Goal: Task Accomplishment & Management: Use online tool/utility

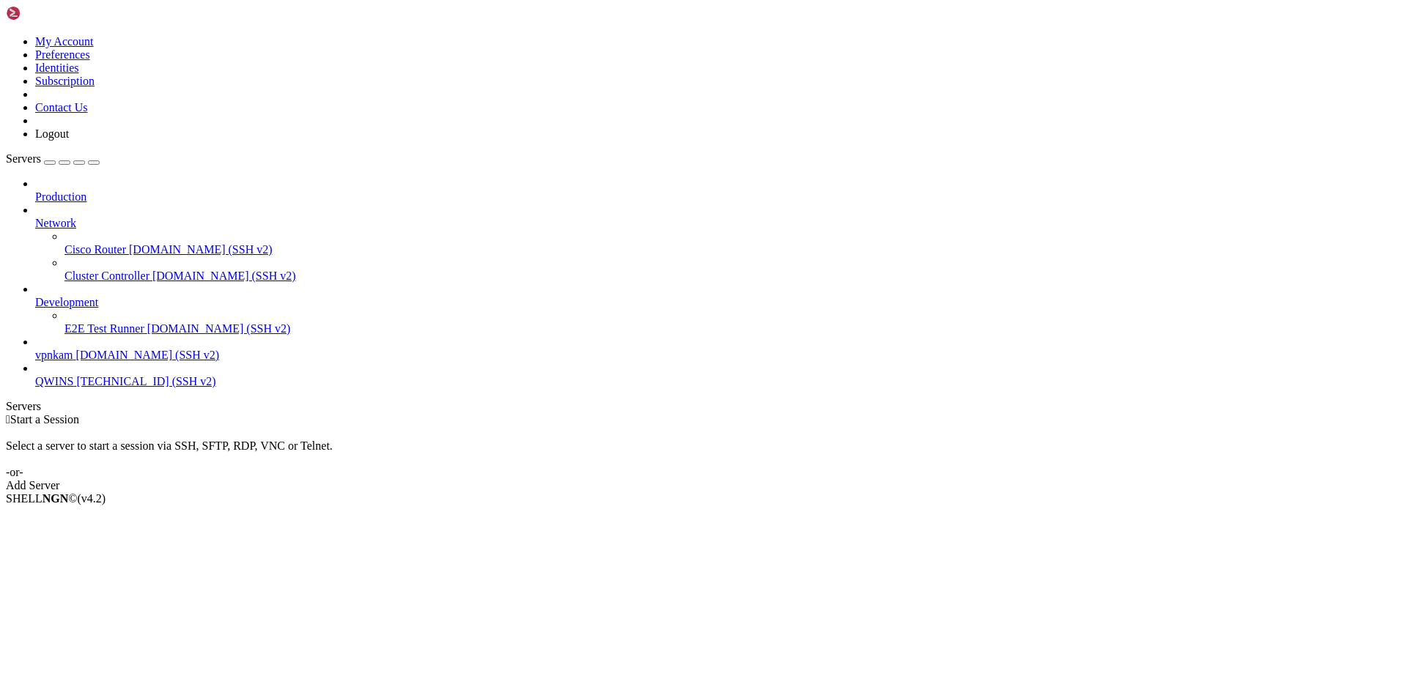
click at [73, 349] on span "vpnkam" at bounding box center [54, 355] width 38 height 12
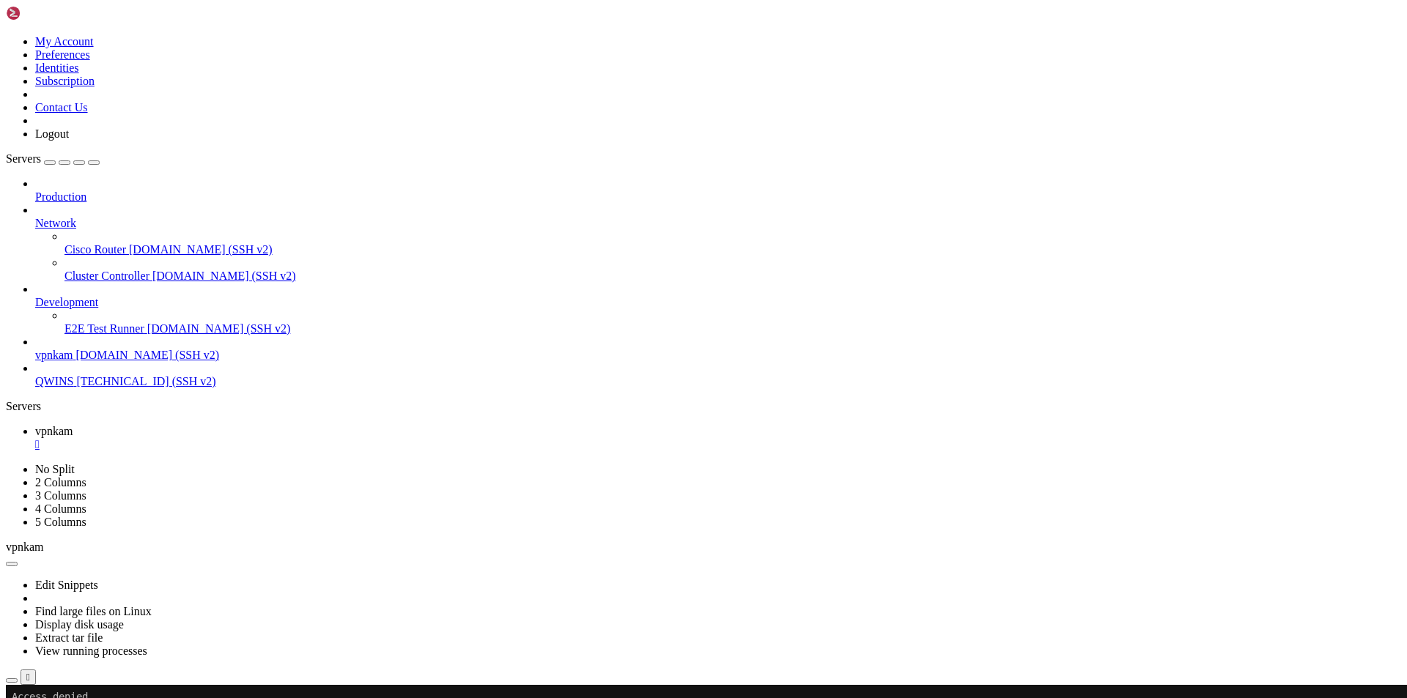
drag, startPoint x: 1060, startPoint y: 858, endPoint x: 947, endPoint y: 1068, distance: 239.0
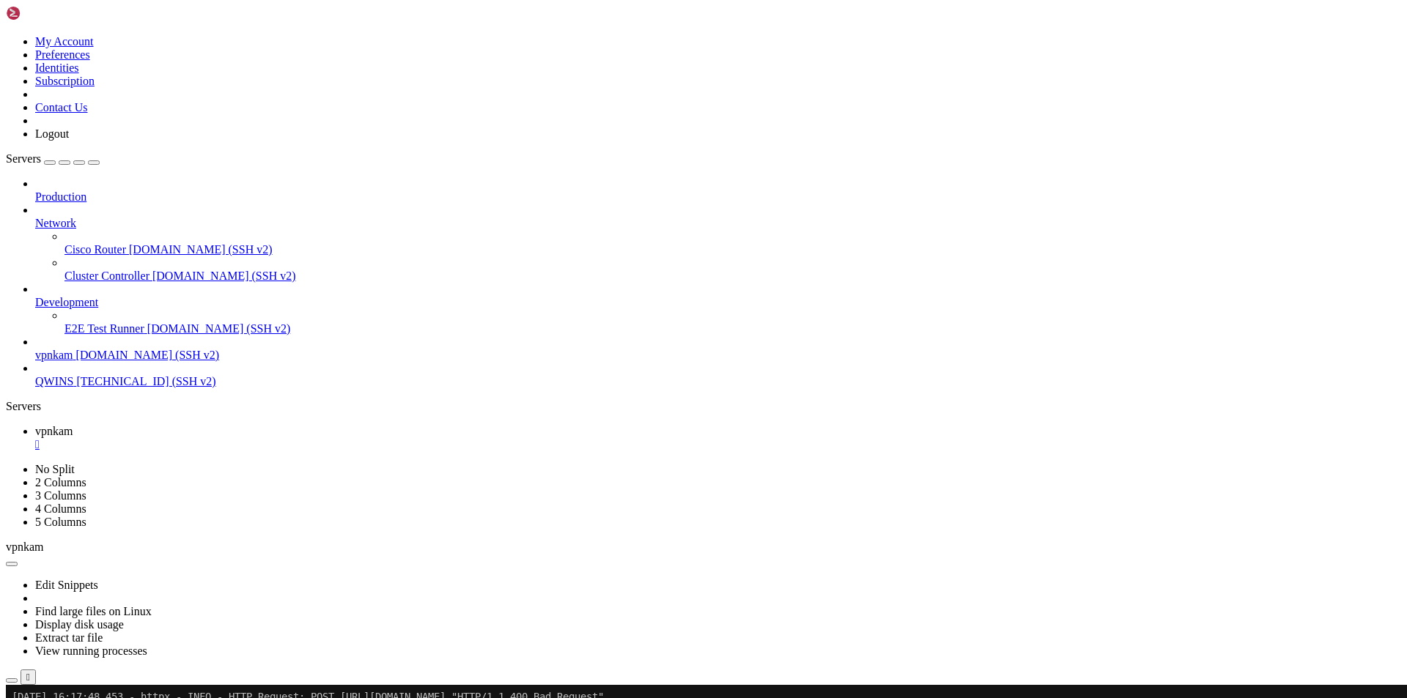
scroll to position [12119, 0]
drag, startPoint x: 1048, startPoint y: 933, endPoint x: 1094, endPoint y: 1152, distance: 223.9
drag, startPoint x: 1069, startPoint y: 805, endPoint x: 963, endPoint y: 1065, distance: 280.0
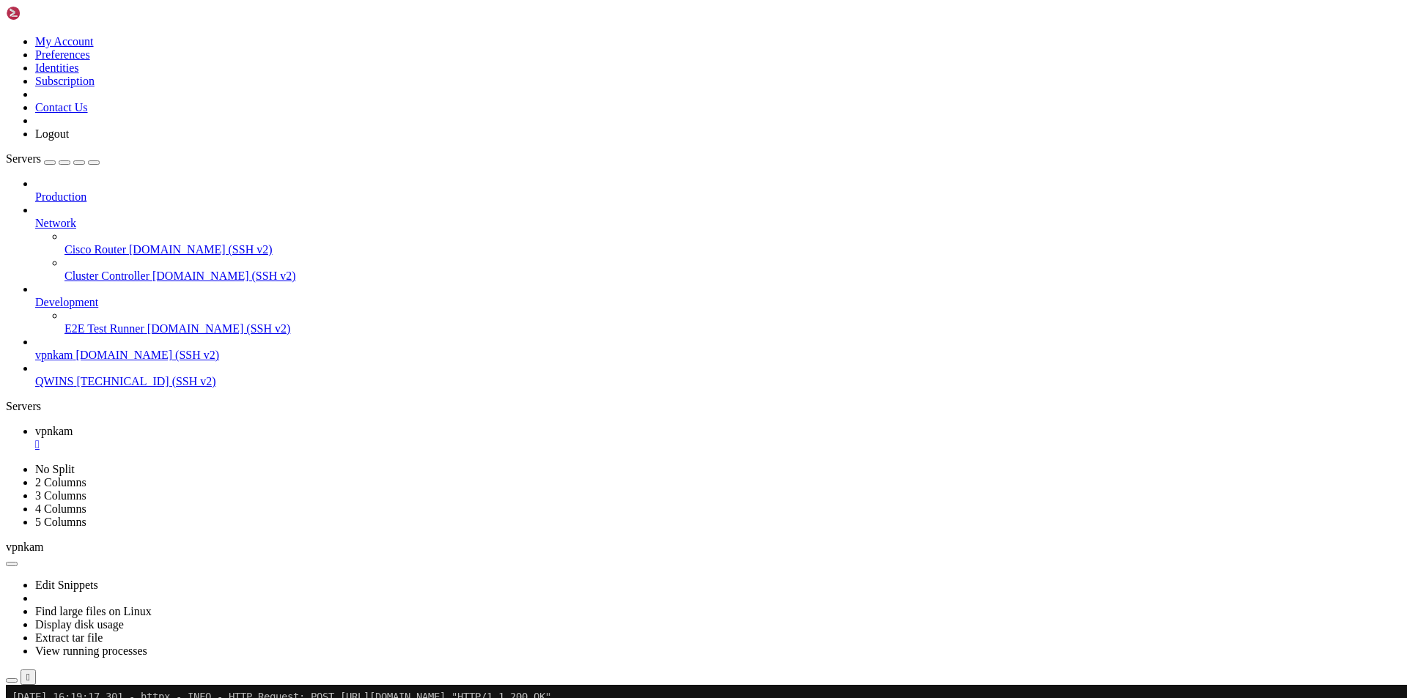
scroll to position [12804, 0]
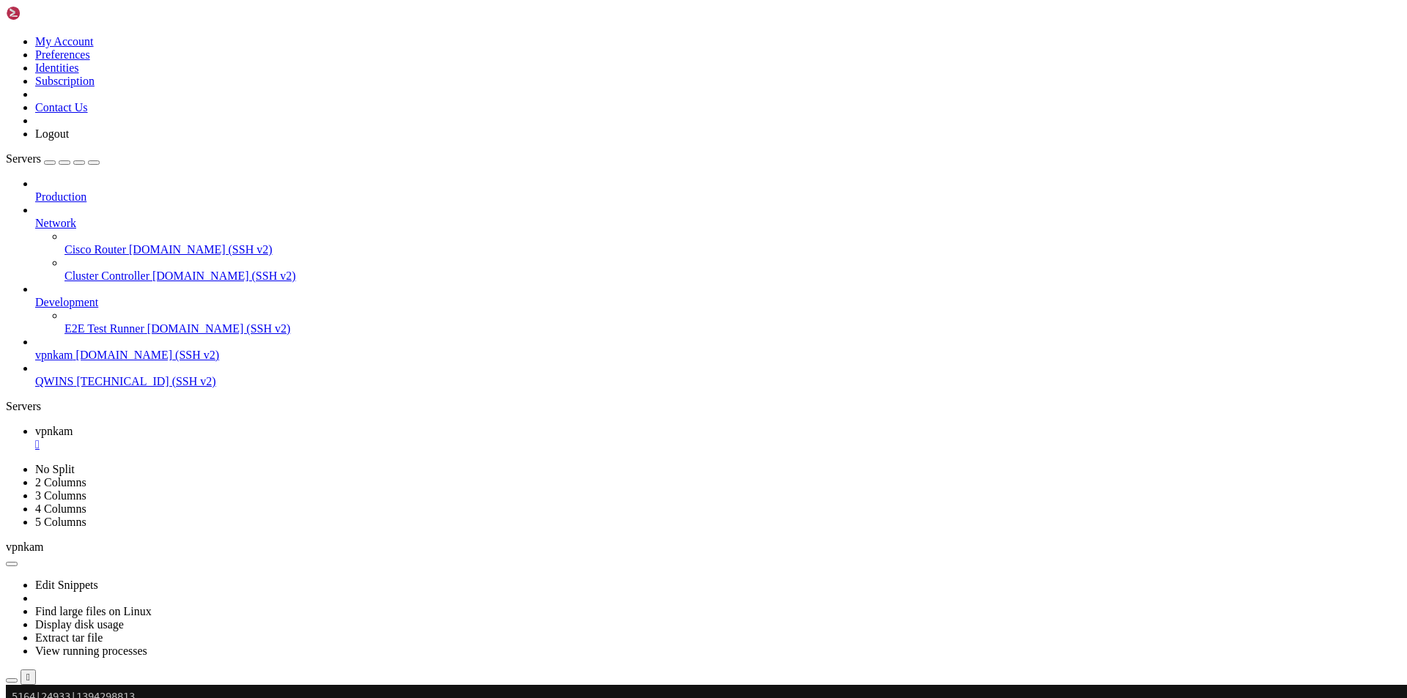
scroll to position [12991, 0]
drag, startPoint x: 357, startPoint y: 1257, endPoint x: 157, endPoint y: 1313, distance: 207.6
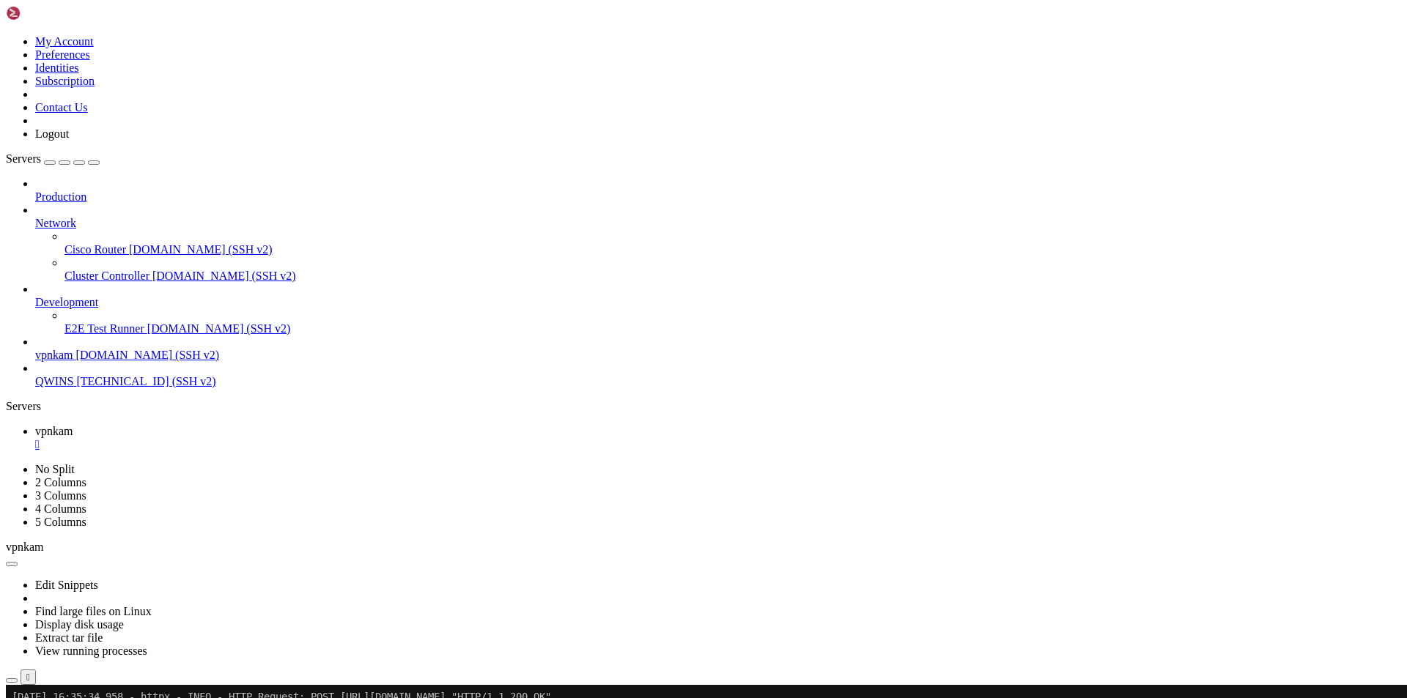
scroll to position [13576, 0]
drag, startPoint x: 350, startPoint y: 1256, endPoint x: 12, endPoint y: 1149, distance: 355.0
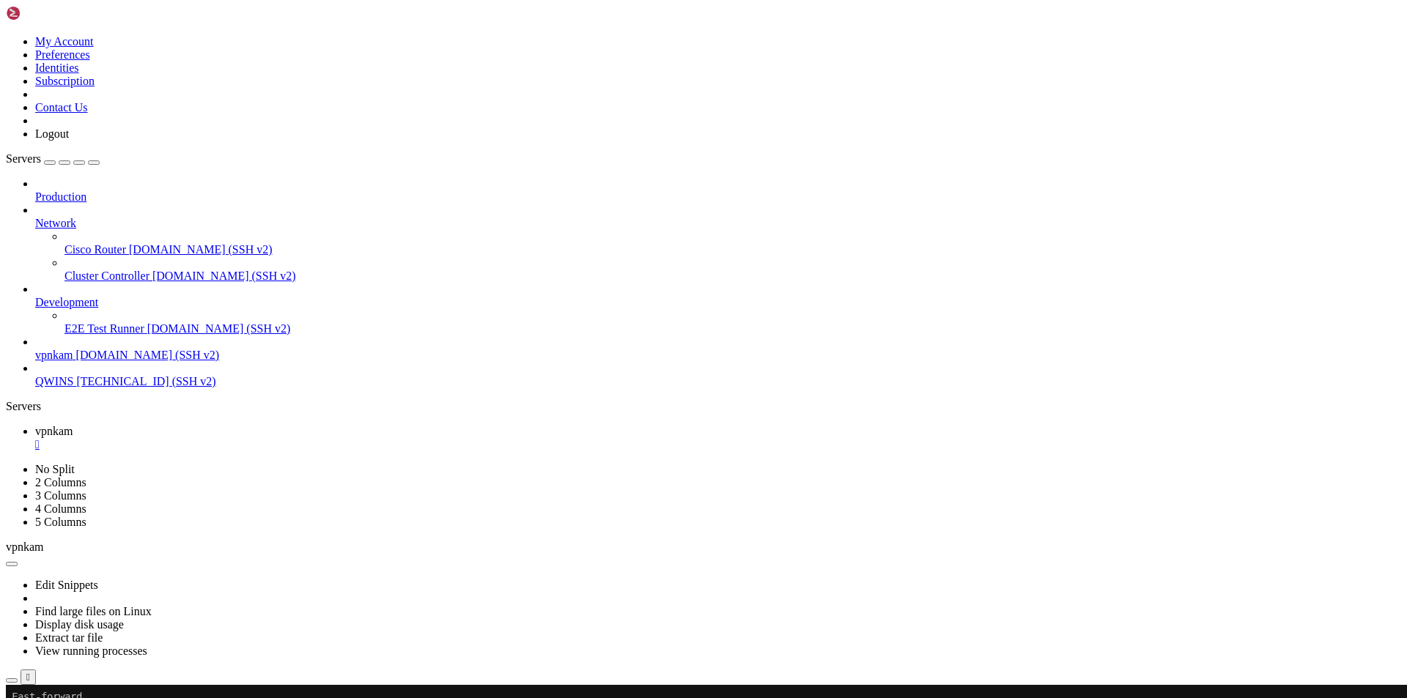
scroll to position [14436, 0]
drag, startPoint x: 10, startPoint y: 1196, endPoint x: 90, endPoint y: 1254, distance: 99.1
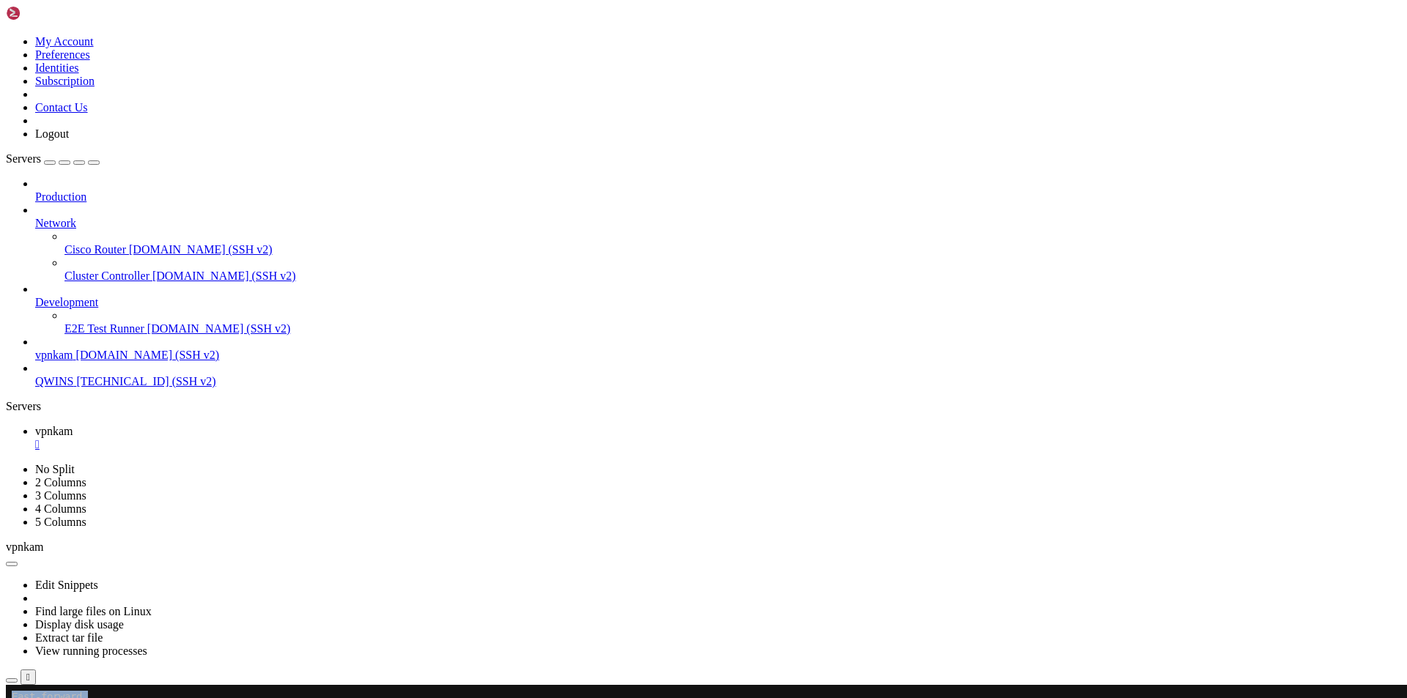
drag, startPoint x: 10, startPoint y: 1196, endPoint x: 24, endPoint y: 1205, distance: 17.5
drag, startPoint x: 14, startPoint y: 1194, endPoint x: 59, endPoint y: 1254, distance: 75.9
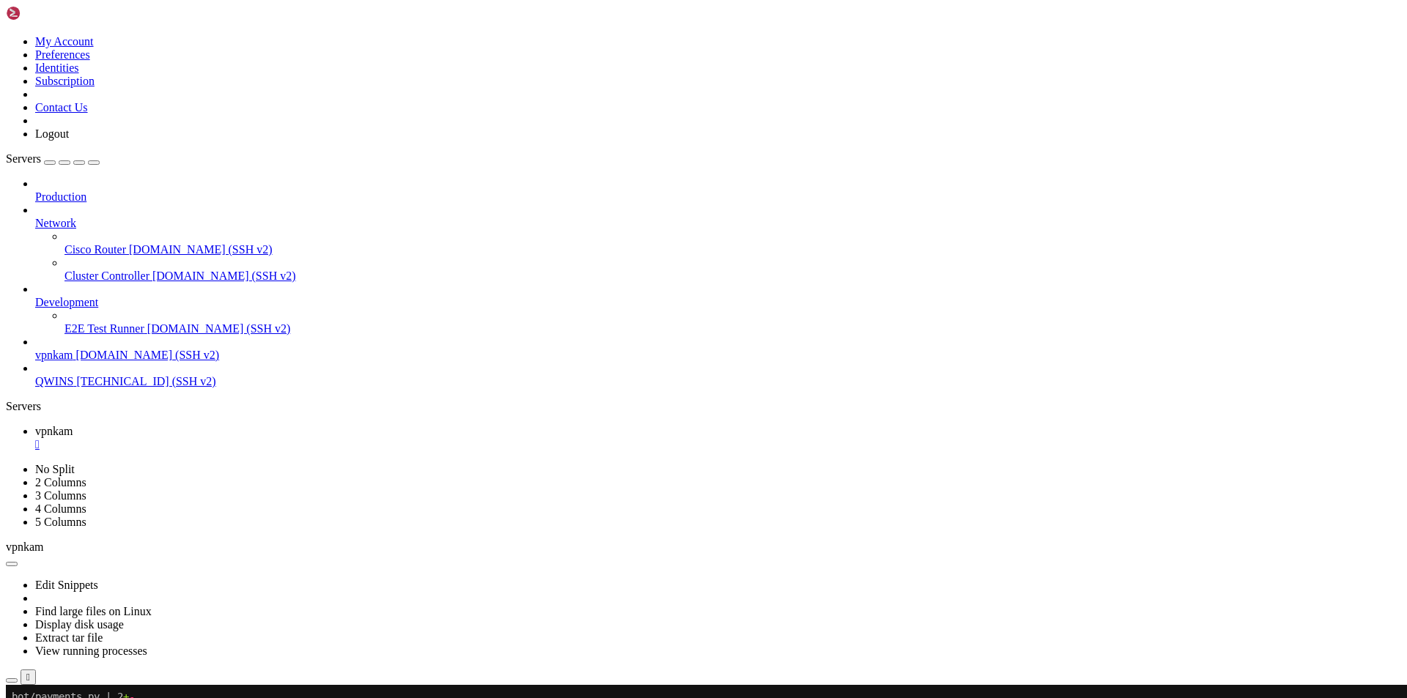
scroll to position [14448, 0]
drag, startPoint x: 148, startPoint y: 1268, endPoint x: 241, endPoint y: 1271, distance: 93.1
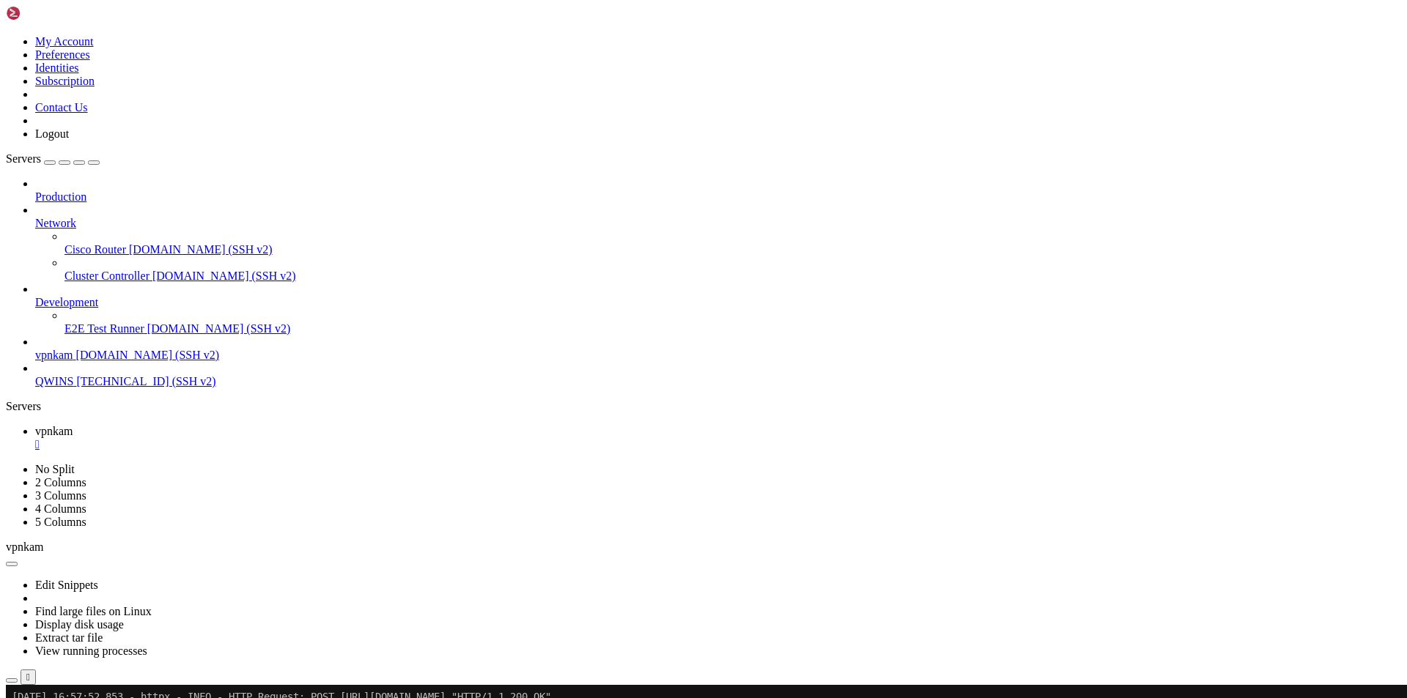
drag, startPoint x: 125, startPoint y: 1270, endPoint x: 230, endPoint y: 1270, distance: 105.5
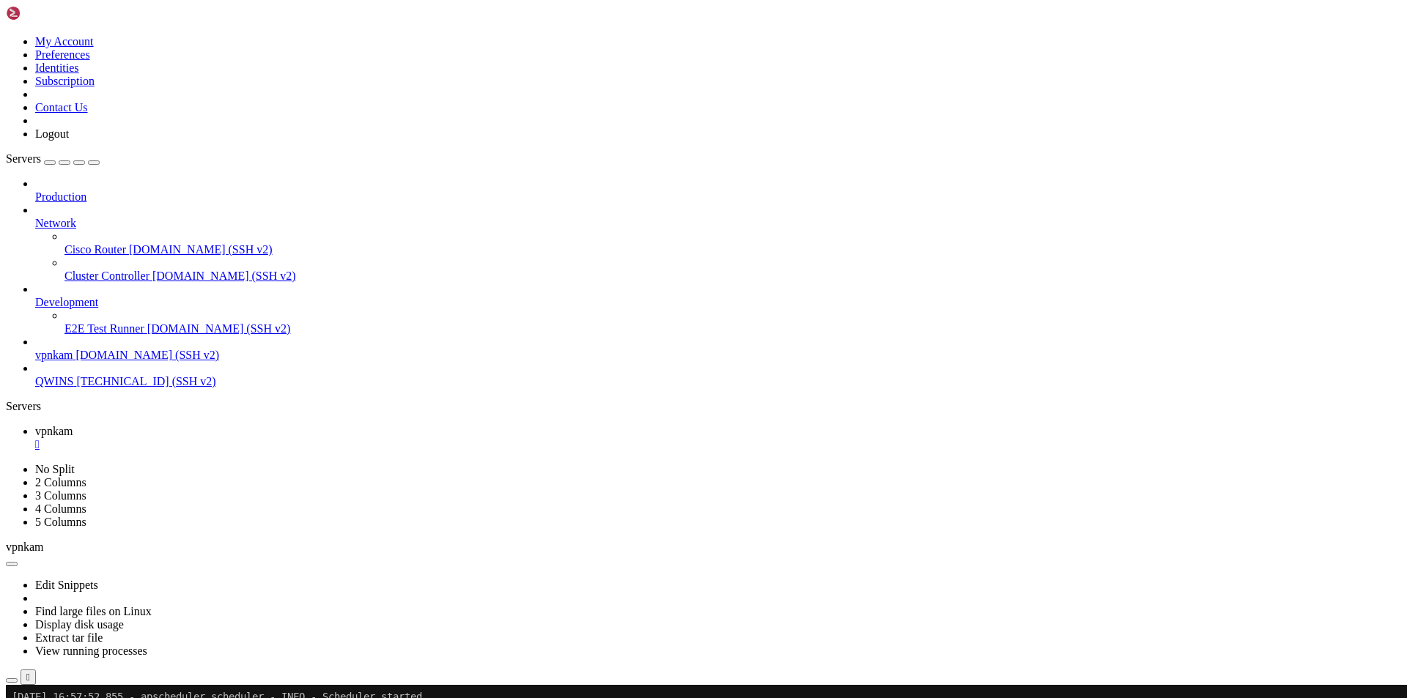
drag, startPoint x: 262, startPoint y: 1257, endPoint x: 12, endPoint y: 1169, distance: 265.8
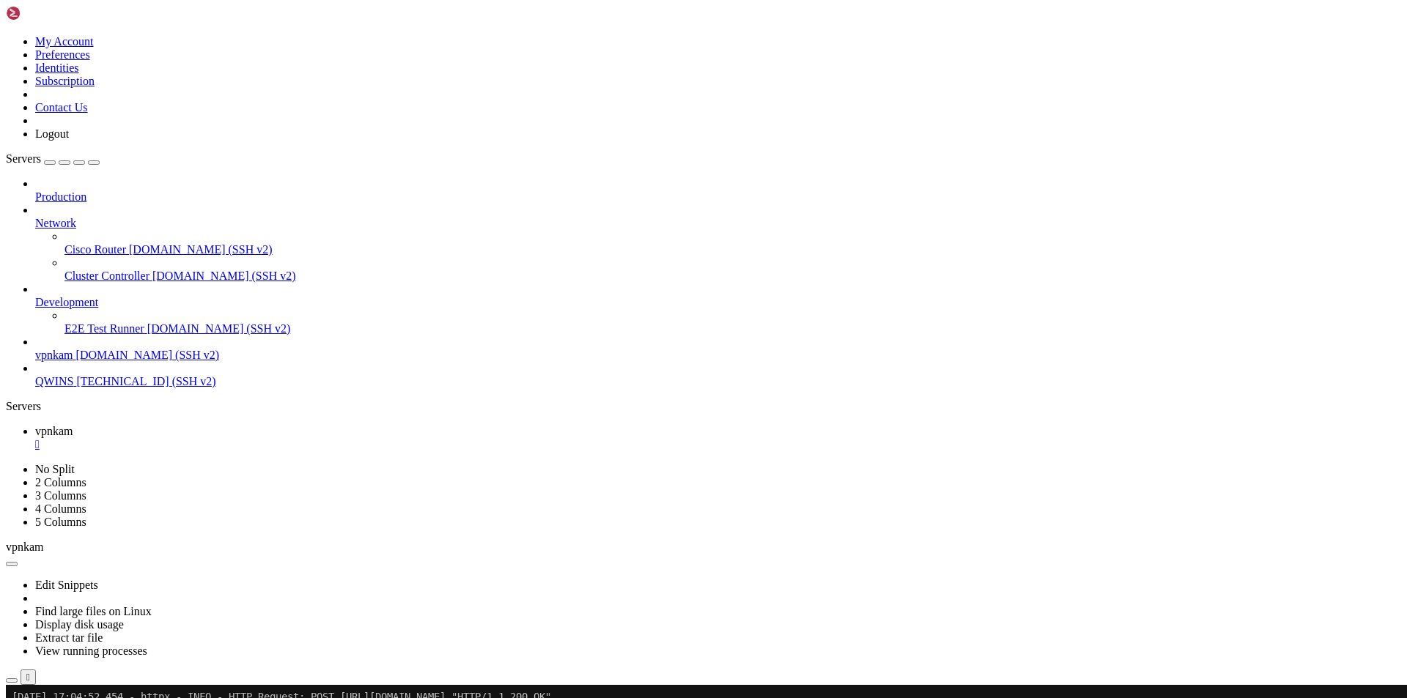
drag, startPoint x: 281, startPoint y: 1272, endPoint x: 11, endPoint y: 1187, distance: 282.7
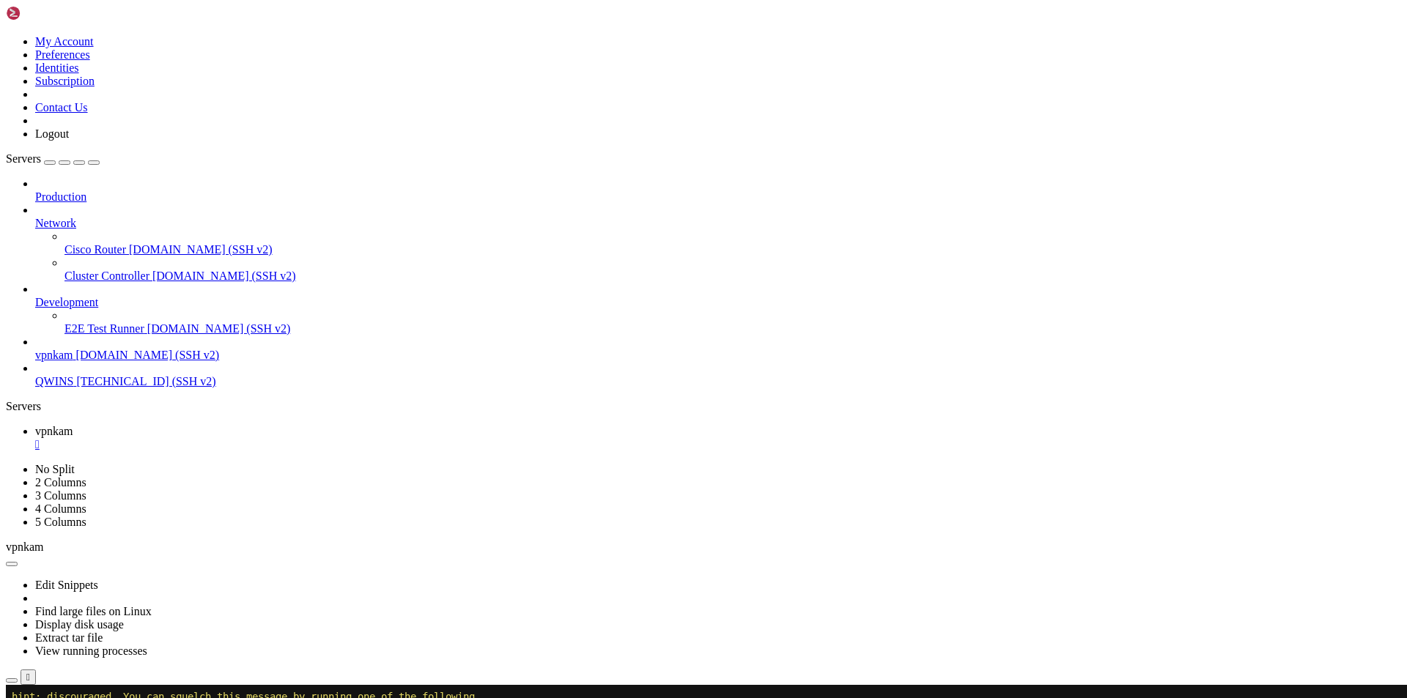
drag, startPoint x: 471, startPoint y: 1270, endPoint x: 684, endPoint y: 1275, distance: 213.3
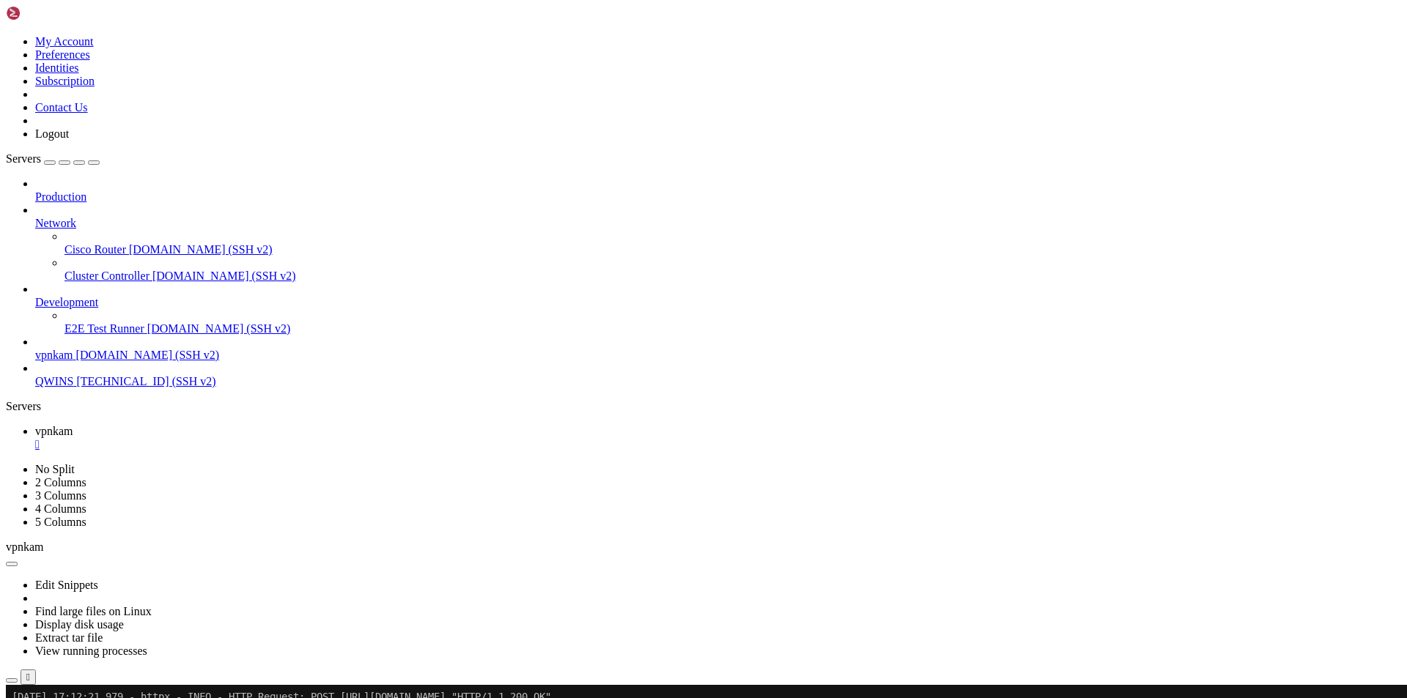
drag, startPoint x: 212, startPoint y: 1278, endPoint x: 255, endPoint y: 1251, distance: 51.0
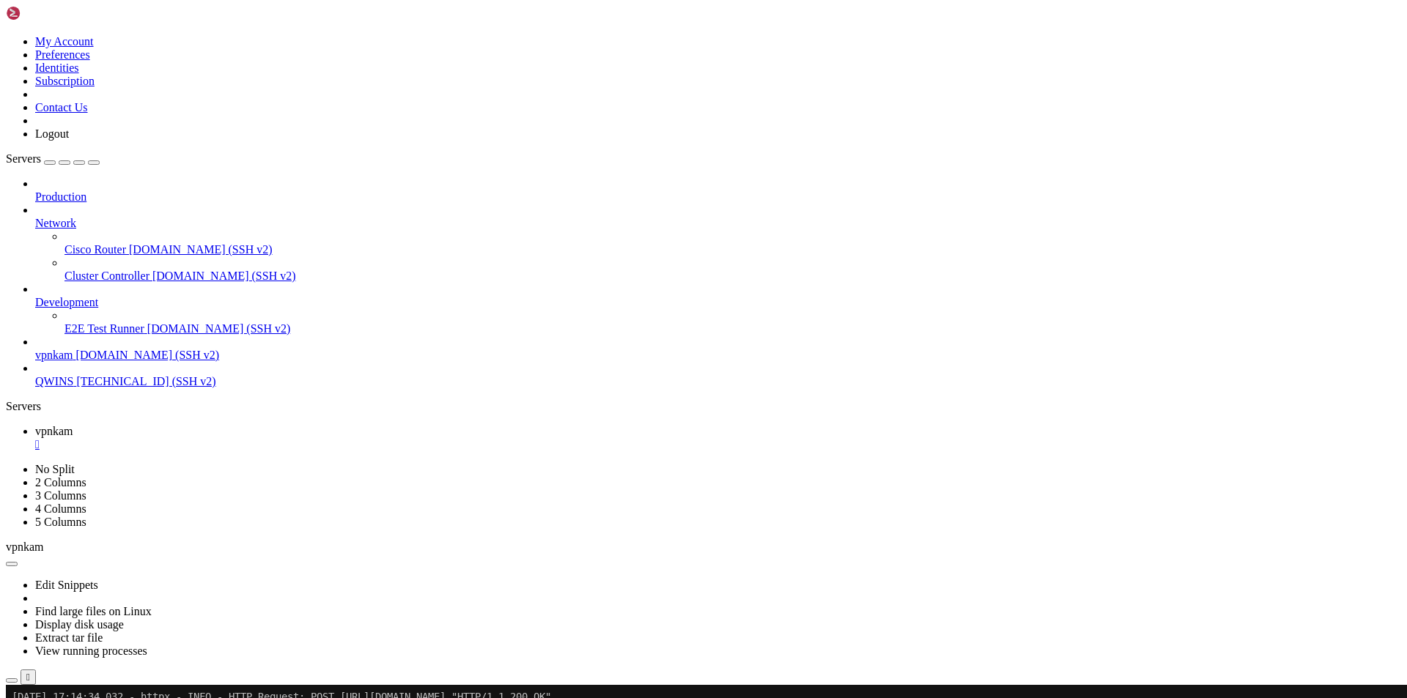
scroll to position [19431, 0]
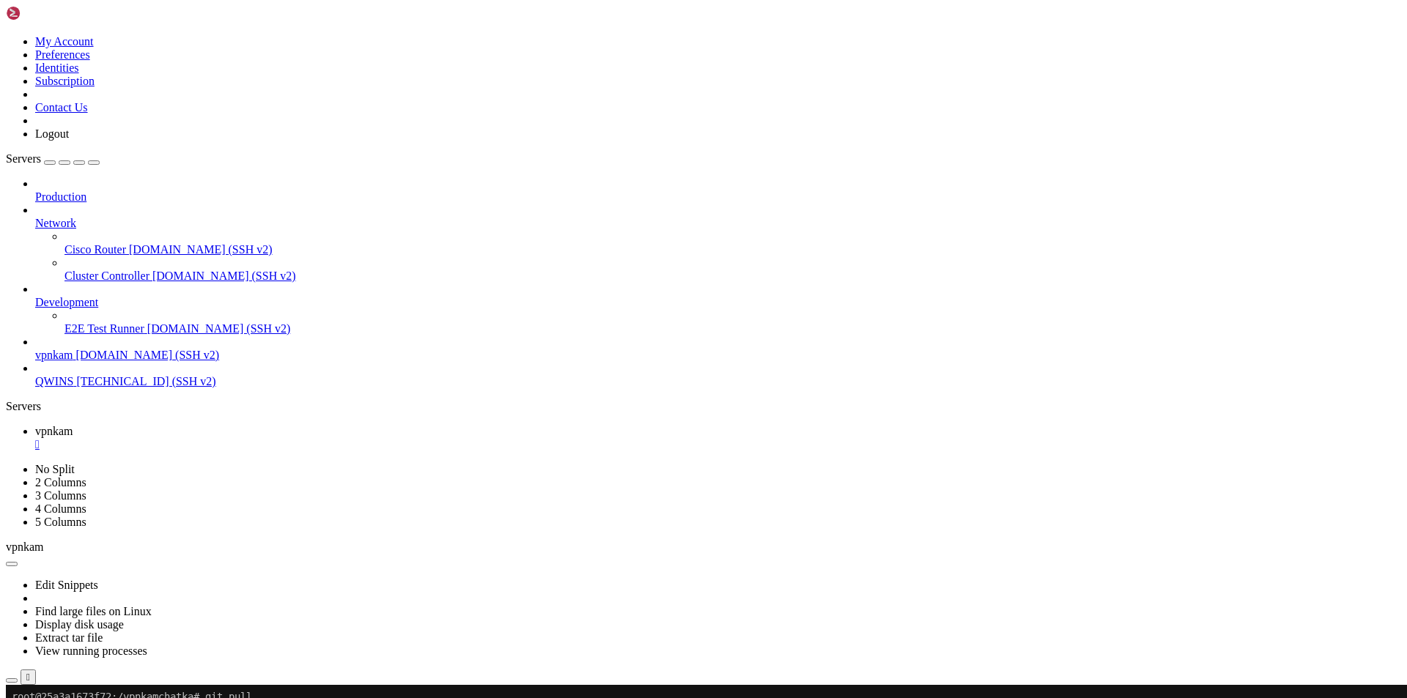
scroll to position [27614, 0]
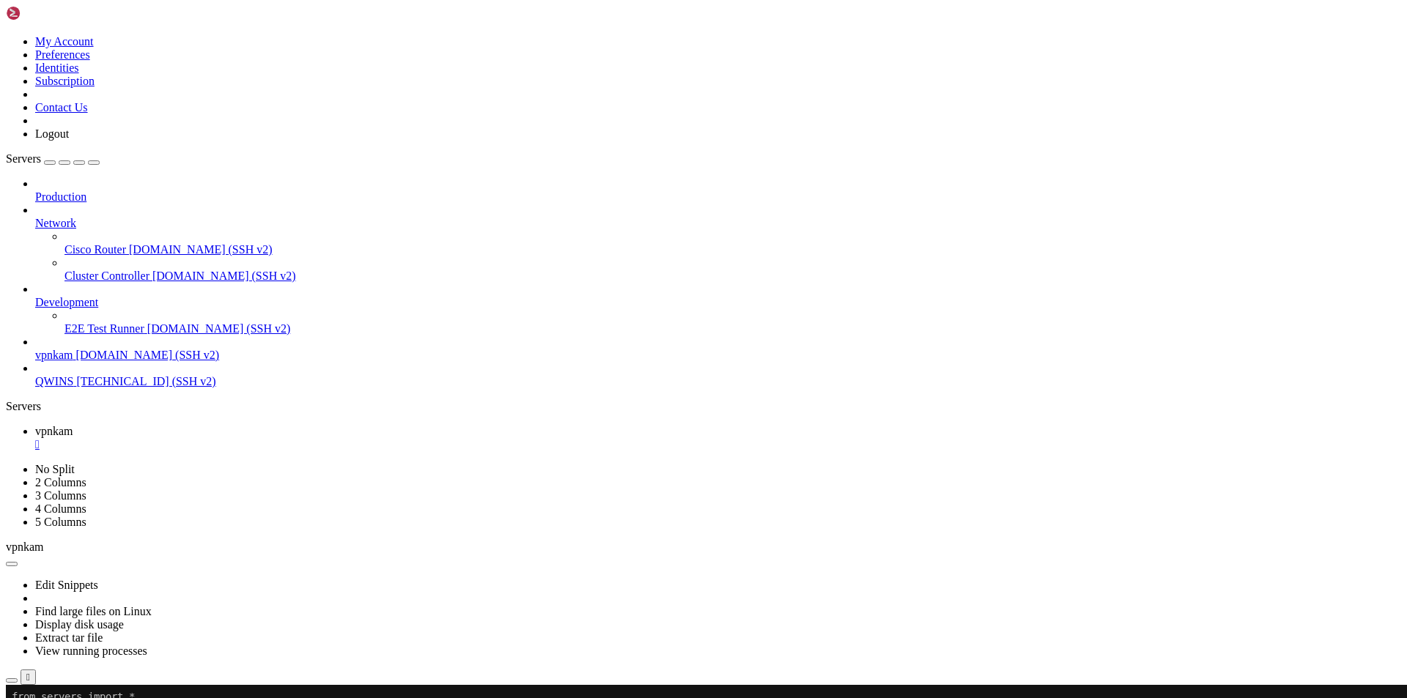
drag, startPoint x: 49, startPoint y: 929, endPoint x: 12, endPoint y: 843, distance: 93.5
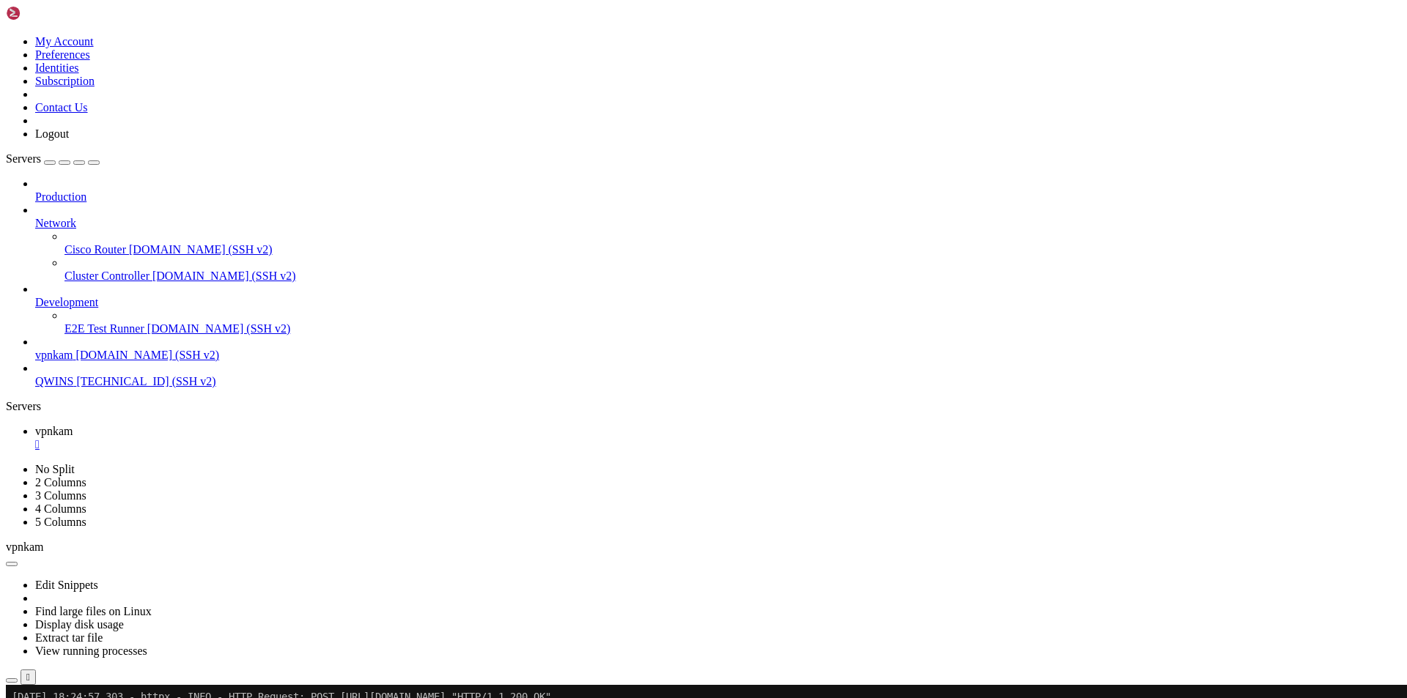
scroll to position [32907, 0]
click at [12, 685] on div at bounding box center [9, 685] width 6 height 0
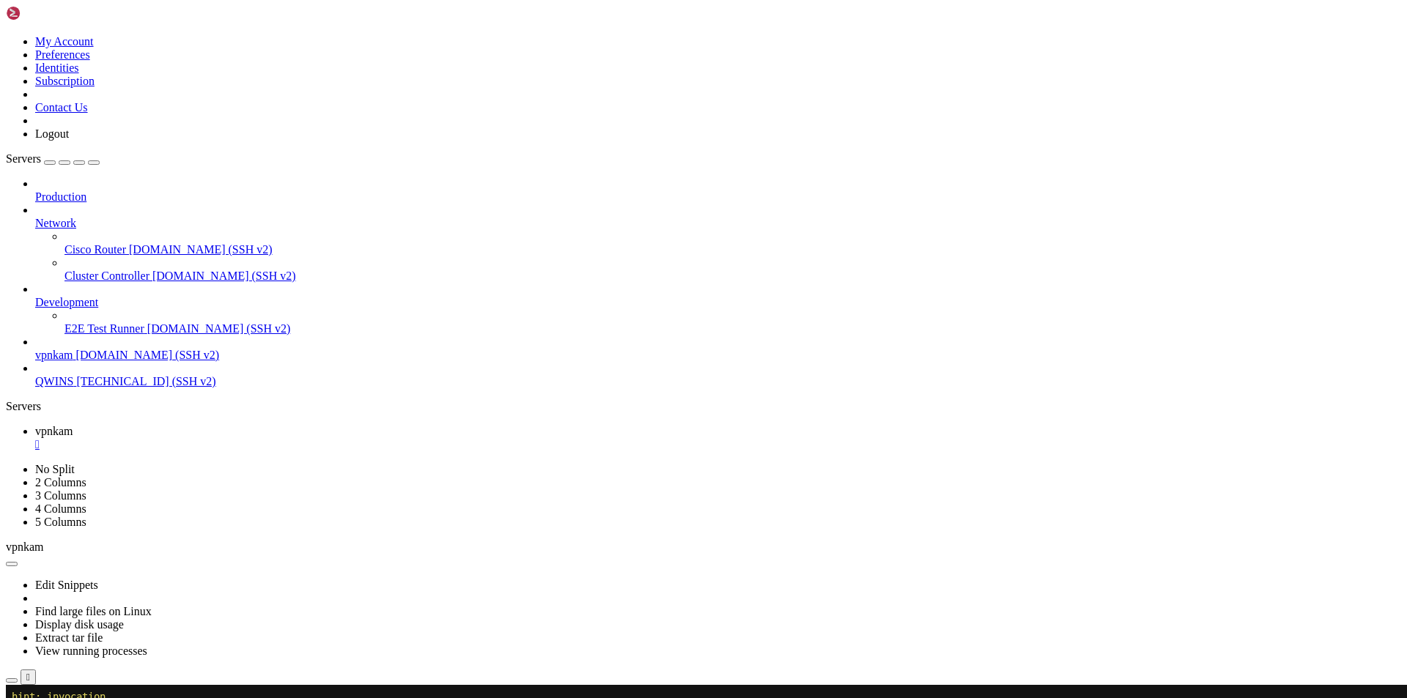
scroll to position [34178, 0]
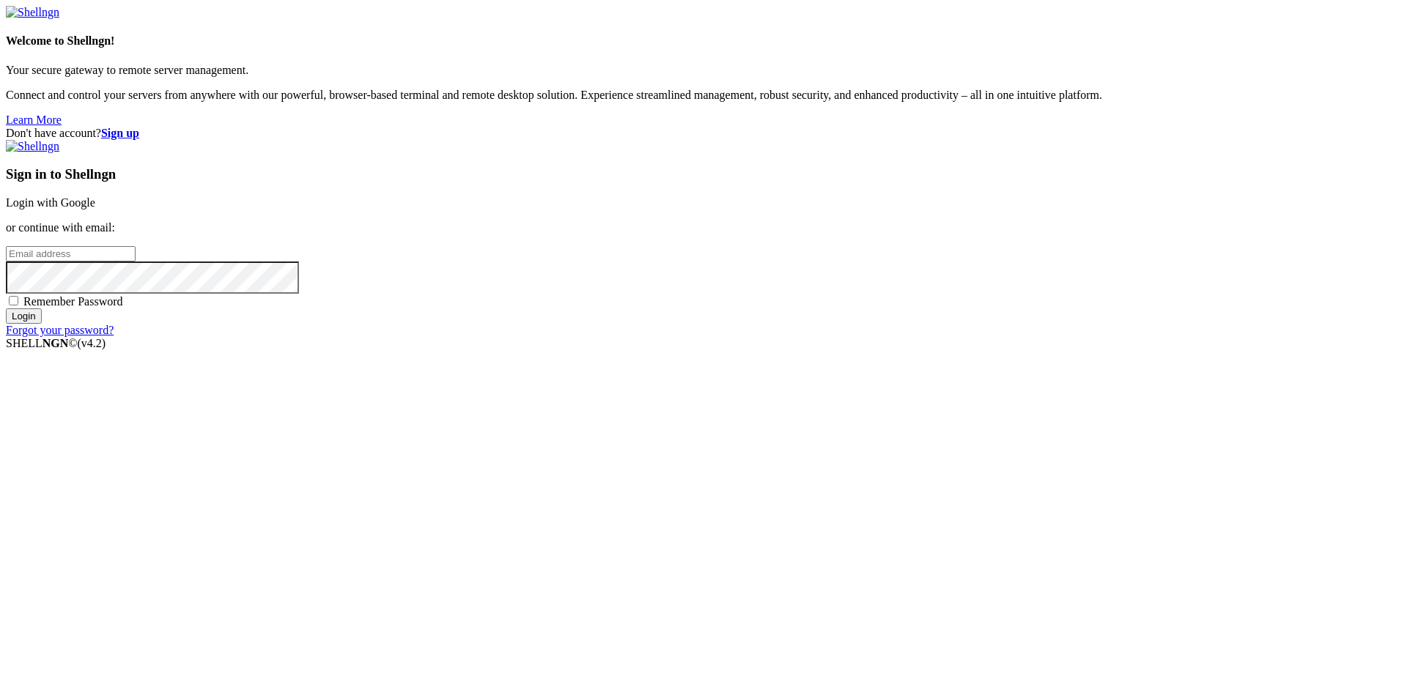
click at [95, 209] on link "Login with Google" at bounding box center [50, 202] width 89 height 12
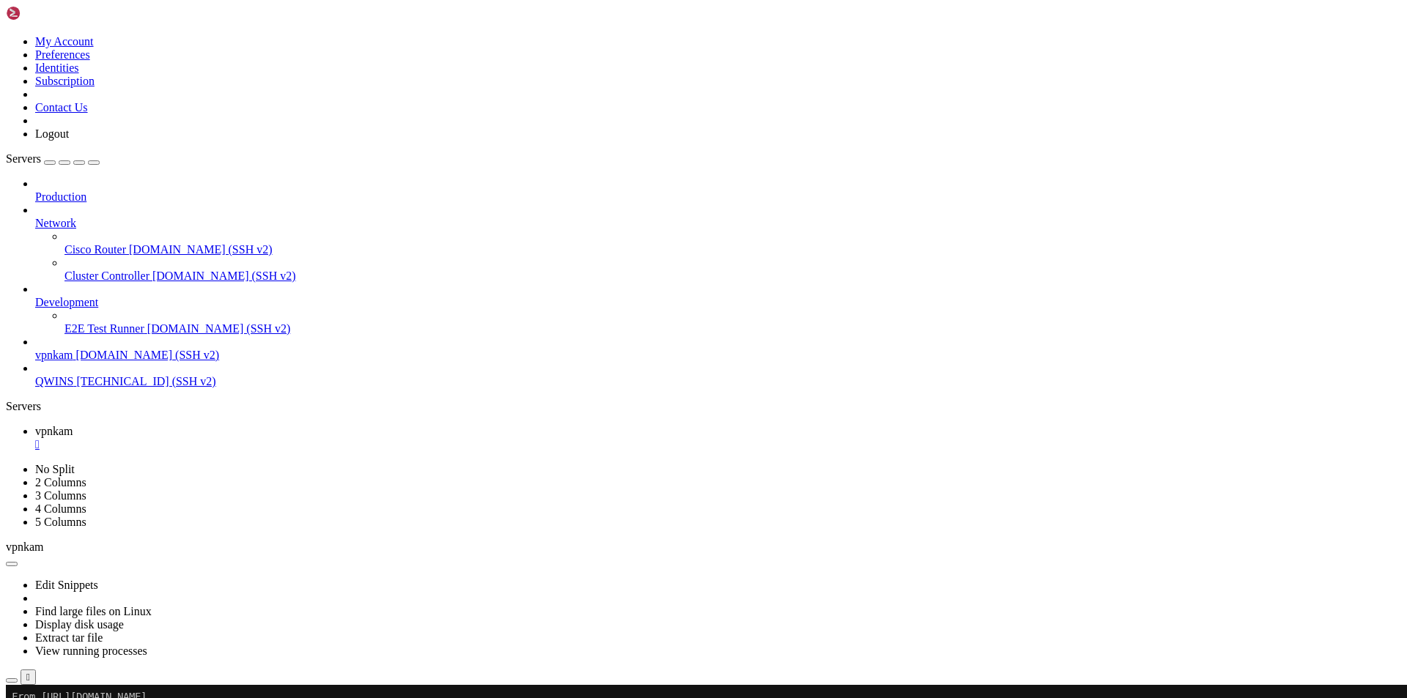
scroll to position [34253, 0]
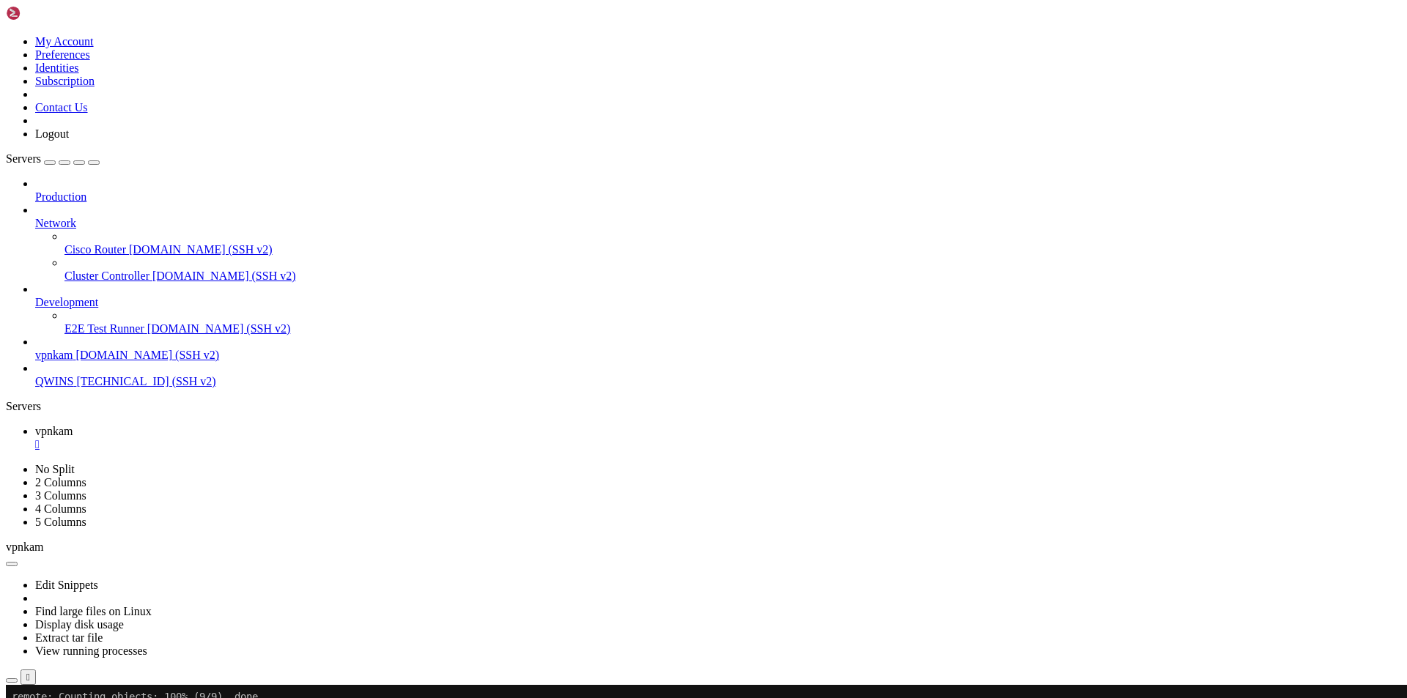
scroll to position [35199, 0]
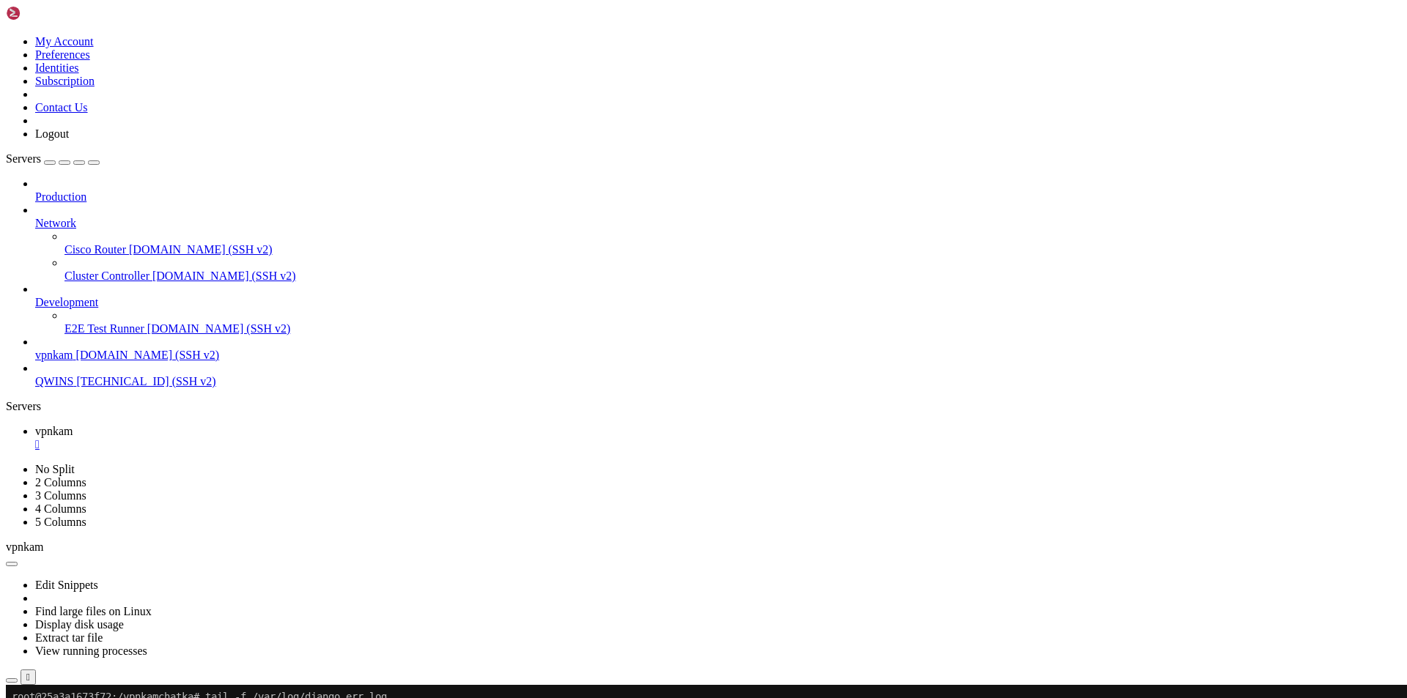
drag, startPoint x: 12, startPoint y: 1261, endPoint x: 264, endPoint y: 1276, distance: 253.2
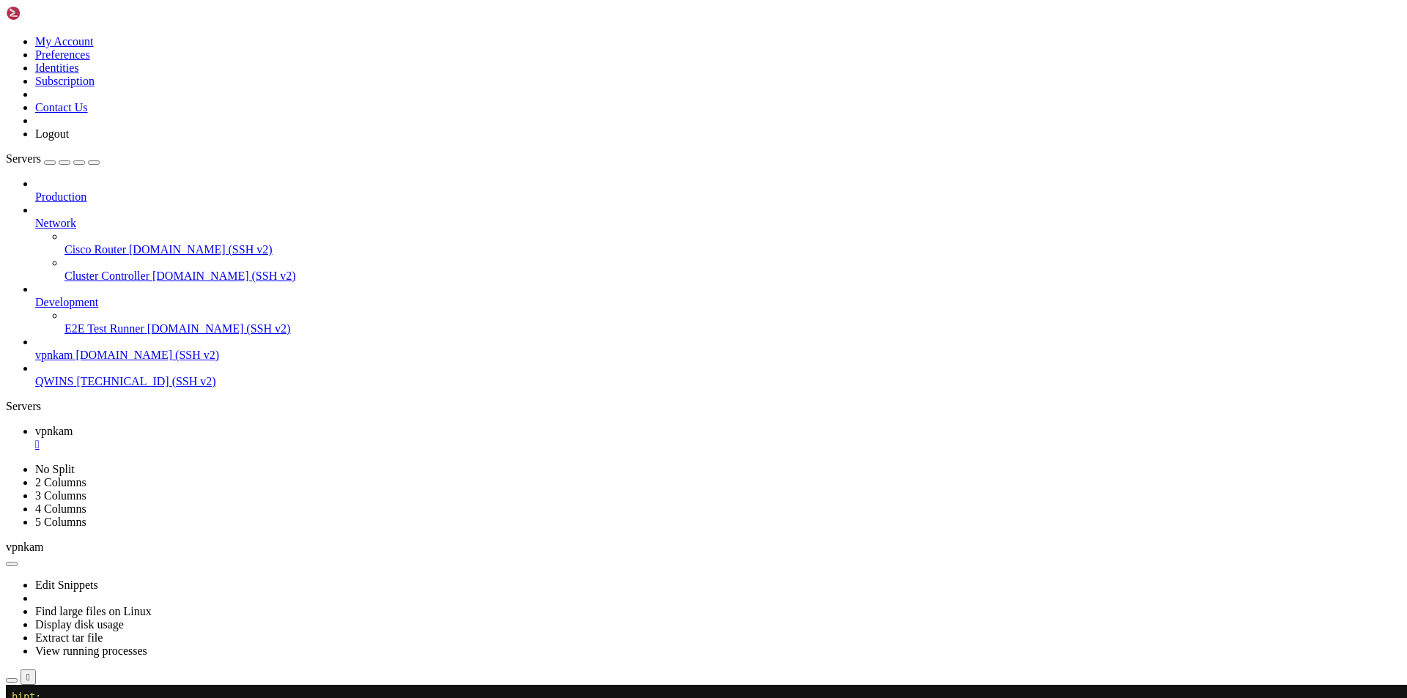
copy div "AppleWebKit/537.36 (KHTML, like Gecko) Chrome/[URL] Safari/537.36 Edg/[URL]" [T…"
drag, startPoint x: 571, startPoint y: 1268, endPoint x: 12, endPoint y: 1270, distance: 559.8
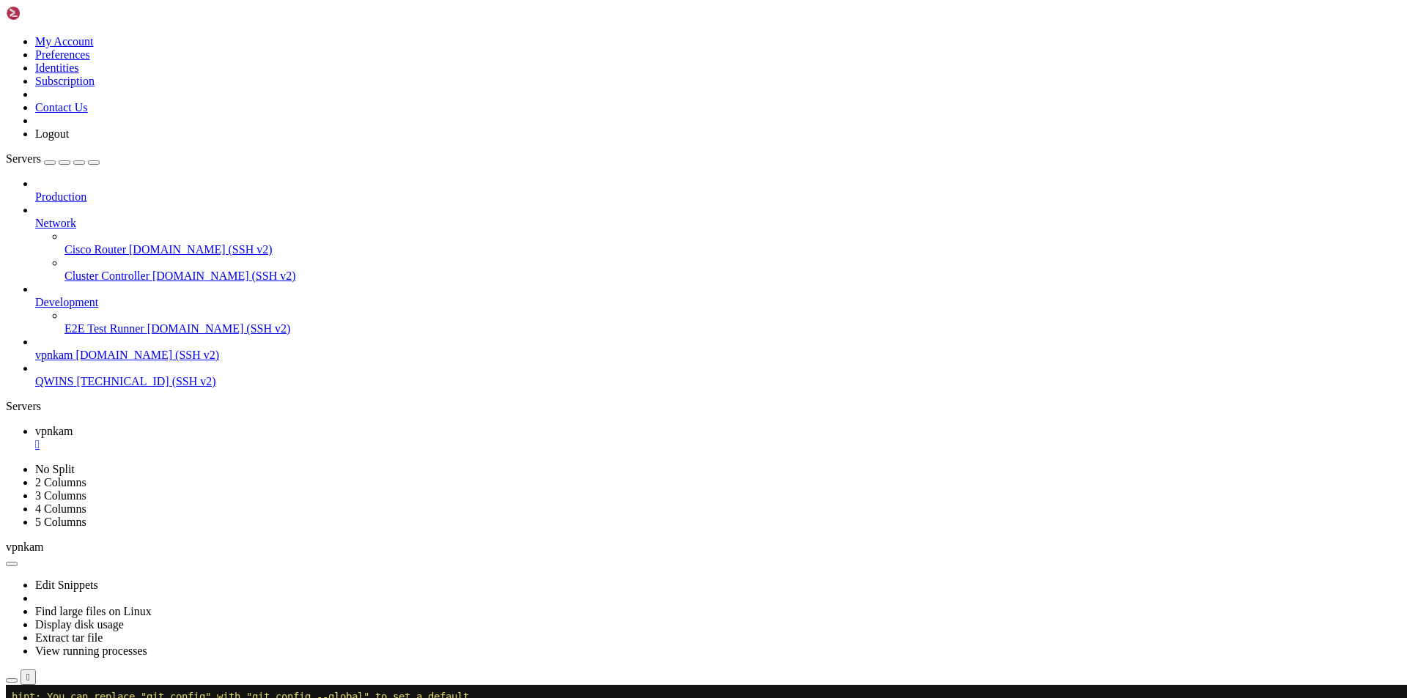
drag, startPoint x: 385, startPoint y: 943, endPoint x: 13, endPoint y: 944, distance: 372.2
copy x-row "root@vpnkam:/home/cahek# tail -f /var/log/nginx/access.log"
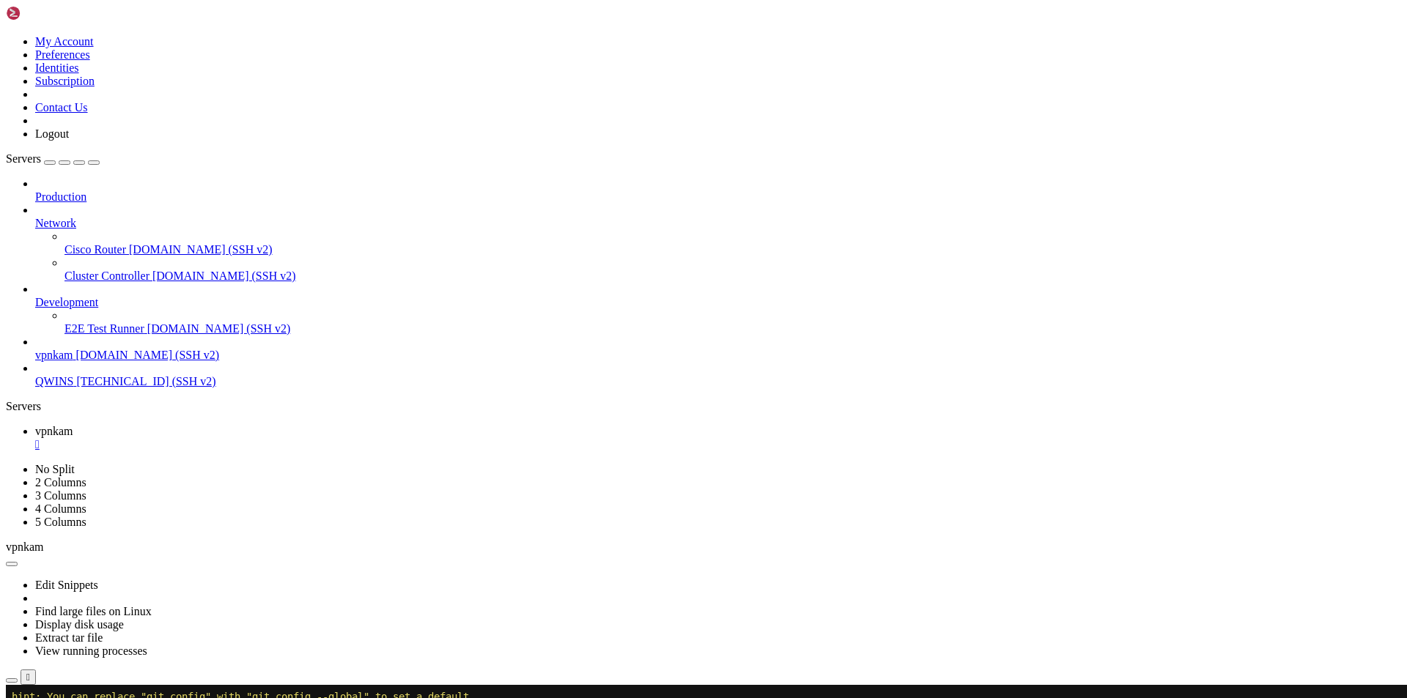
drag, startPoint x: 15, startPoint y: 708, endPoint x: 334, endPoint y: 1193, distance: 580.2
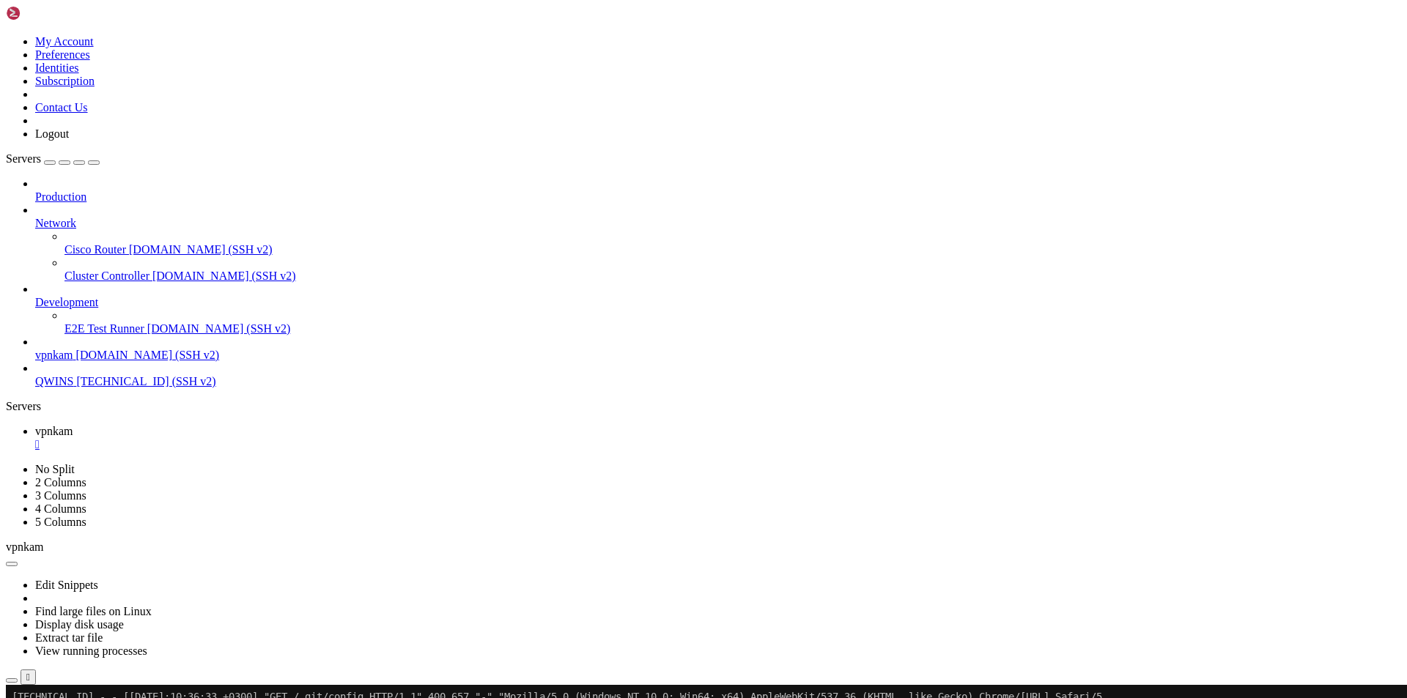
drag, startPoint x: 11, startPoint y: 772, endPoint x: 75, endPoint y: 791, distance: 66.5
drag, startPoint x: 16, startPoint y: 786, endPoint x: 46, endPoint y: 1234, distance: 448.7
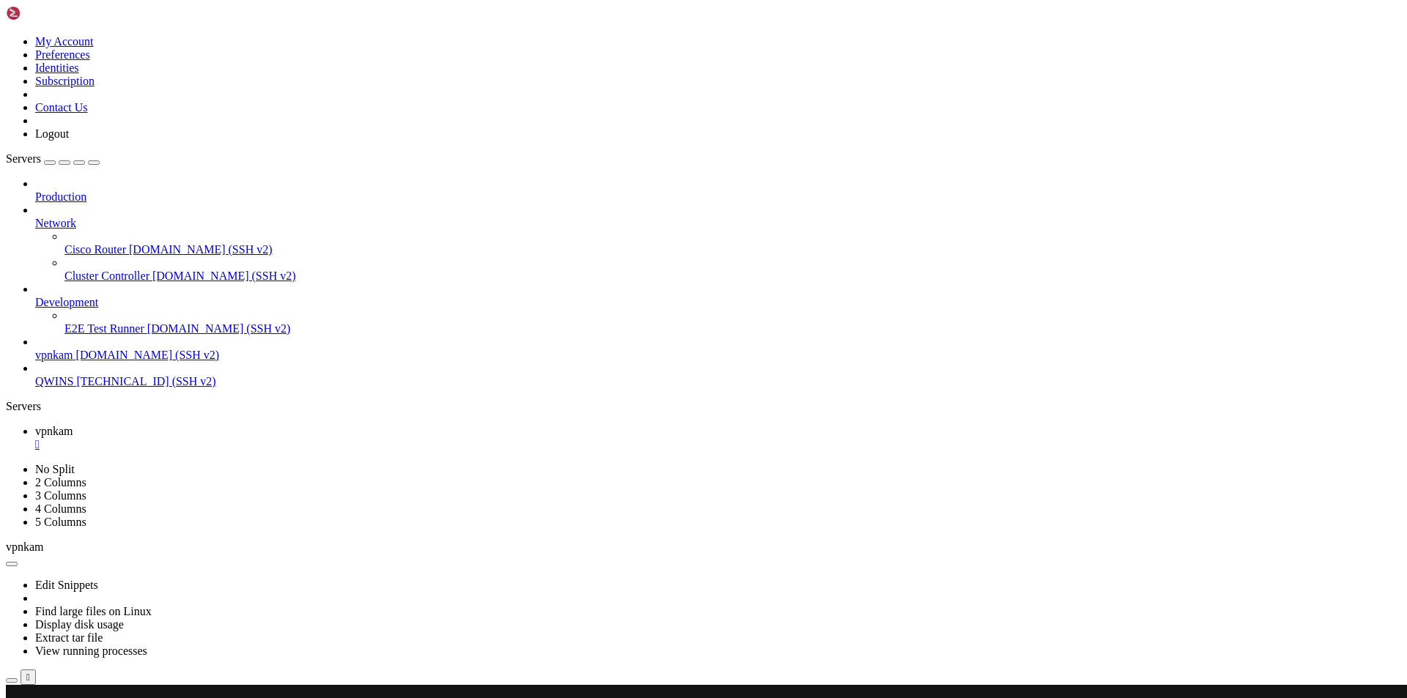
copy div "loremi { do ($sita = 'consect.adi.el') { seddoe 492; # Temporinc utlabo e dolo …"
drag, startPoint x: 355, startPoint y: 1199, endPoint x: 338, endPoint y: 1210, distance: 20.1
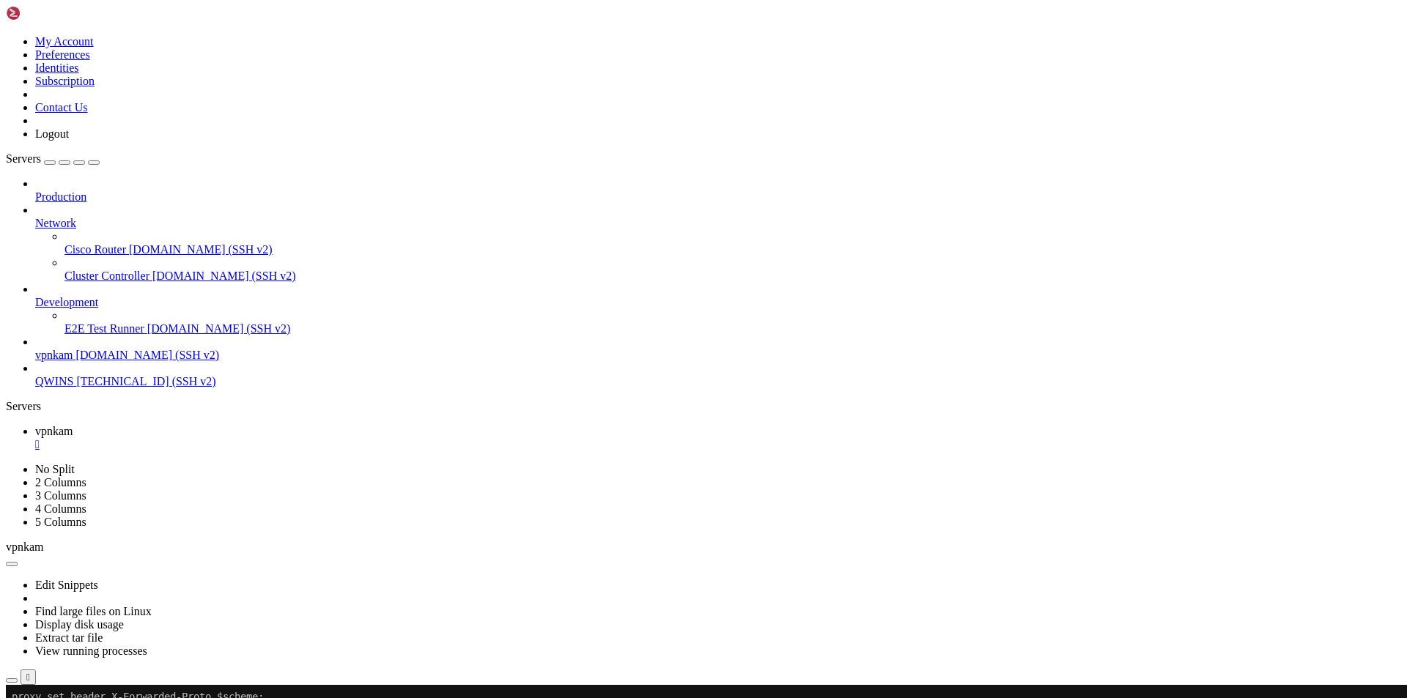
drag, startPoint x: 195, startPoint y: 1279, endPoint x: 12, endPoint y: 1246, distance: 185.5
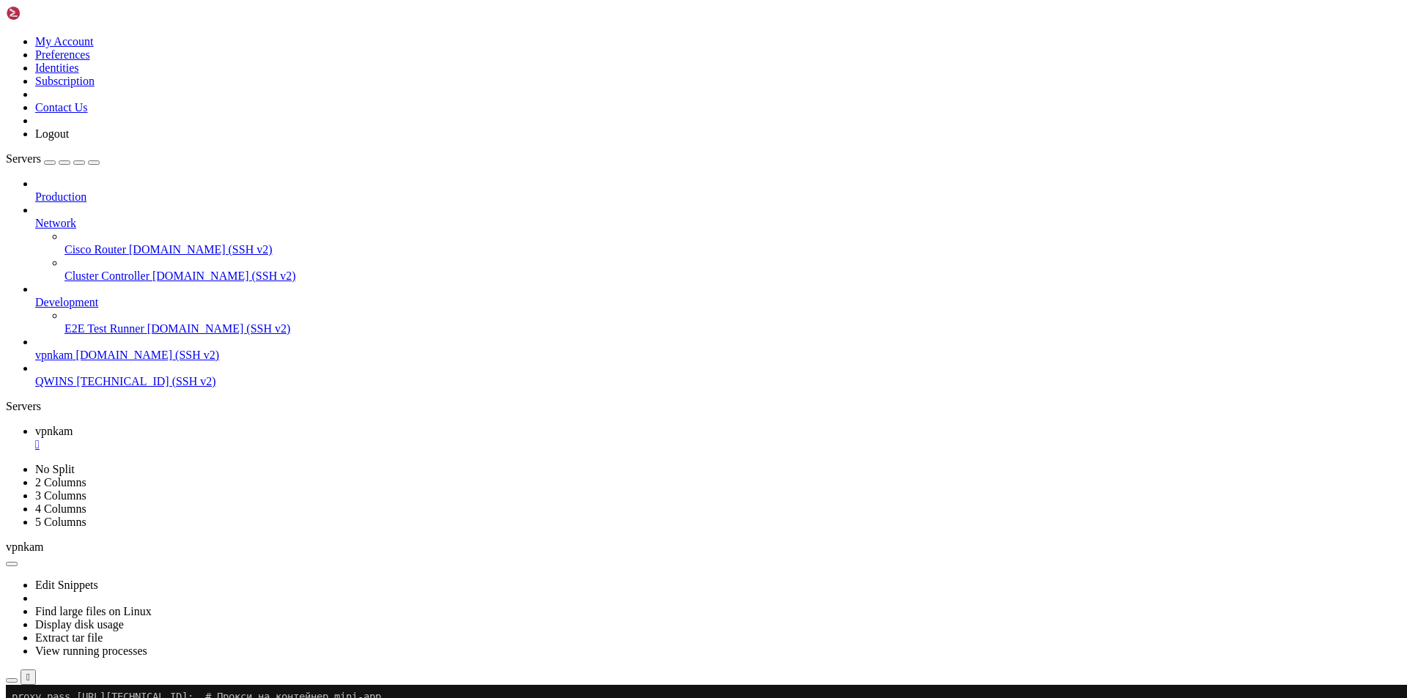
copy div "root@vpnkam:/home/cahek# systemctl restart nginx Job for nginx.service failed b…"
drag, startPoint x: 200, startPoint y: 1280, endPoint x: 15, endPoint y: 1257, distance: 186.0
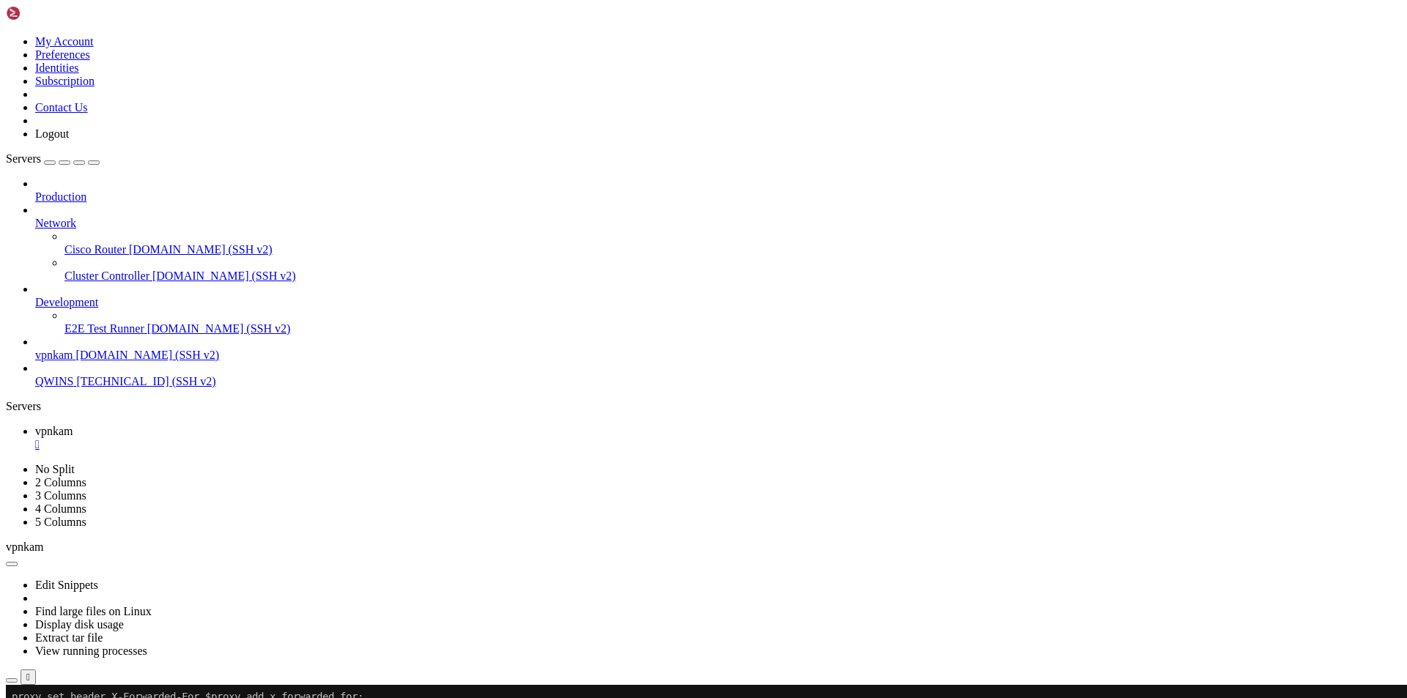
copy div "025/09/24 11:00:21 [emerg] 1854277#1854277: "log_format" directive is not allow…"
click at [12, 685] on div at bounding box center [9, 685] width 6 height 0
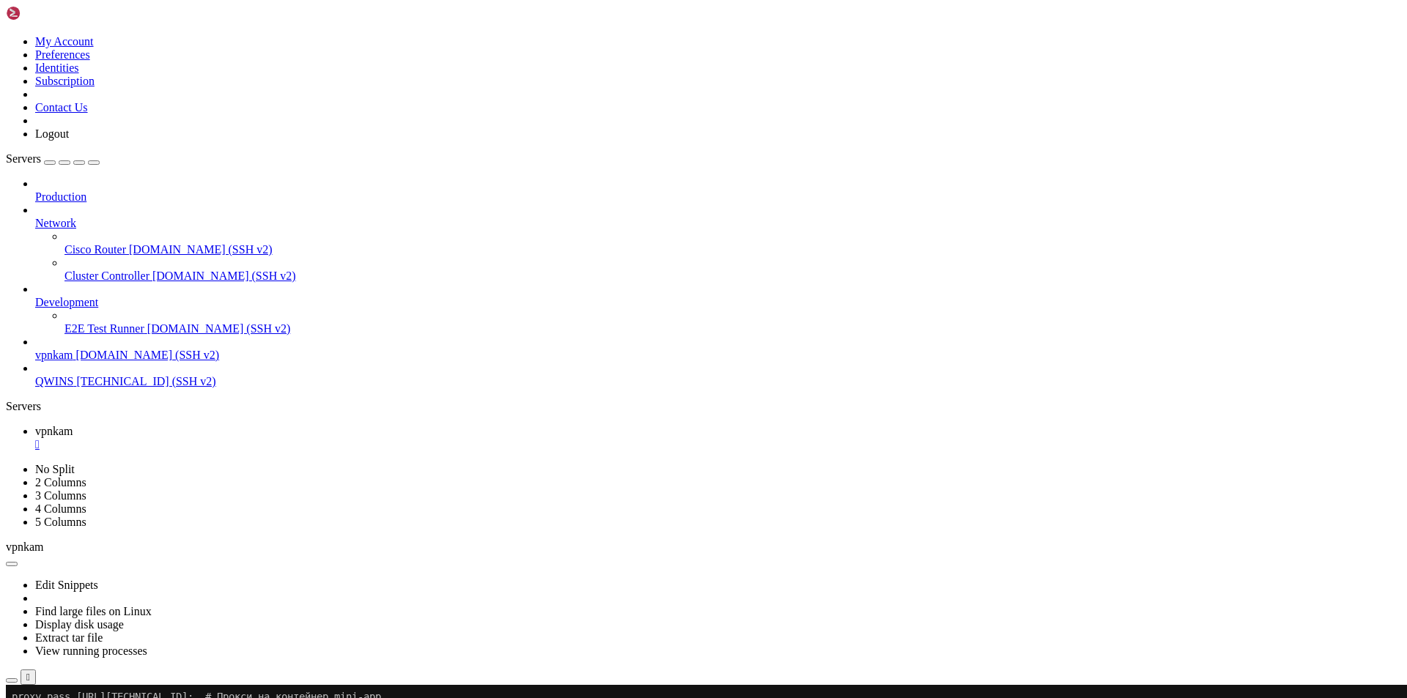
scroll to position [36544, 0]
